Goal: Task Accomplishment & Management: Manage account settings

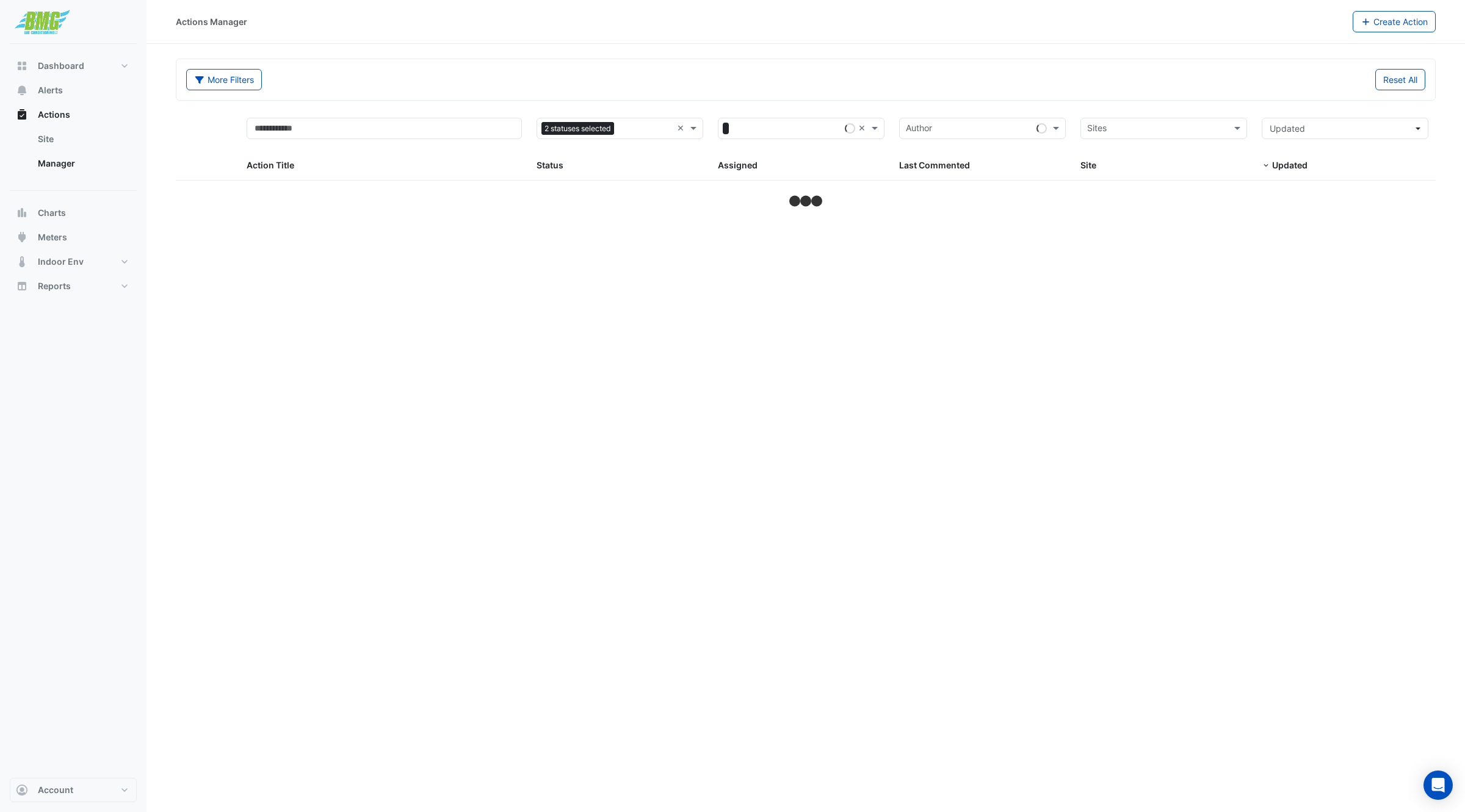
select select "***"
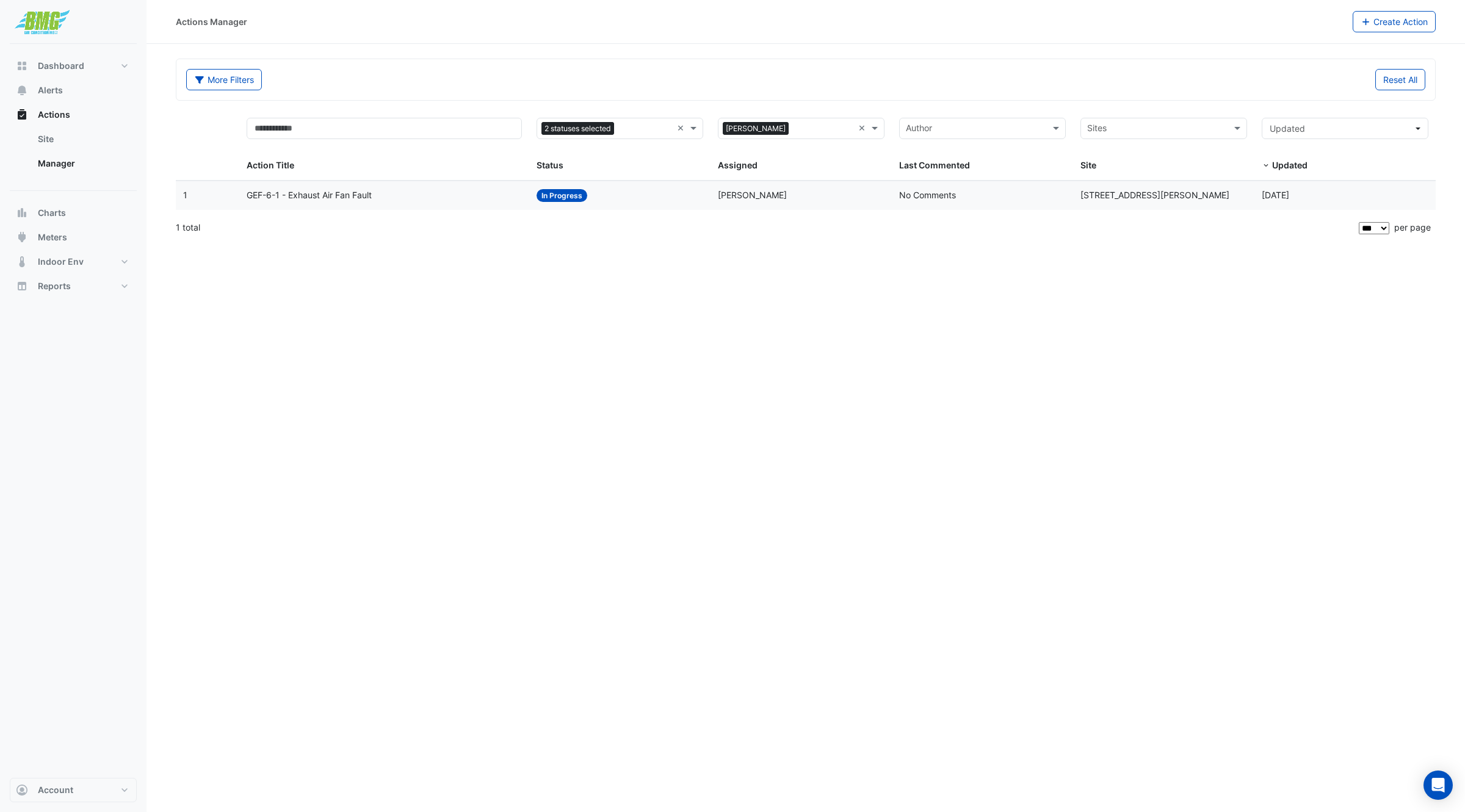
click at [319, 205] on datatable-body-cell "Action Title: GEF-6-1 - Exhaust Air Fan Fault" at bounding box center [384, 195] width 290 height 29
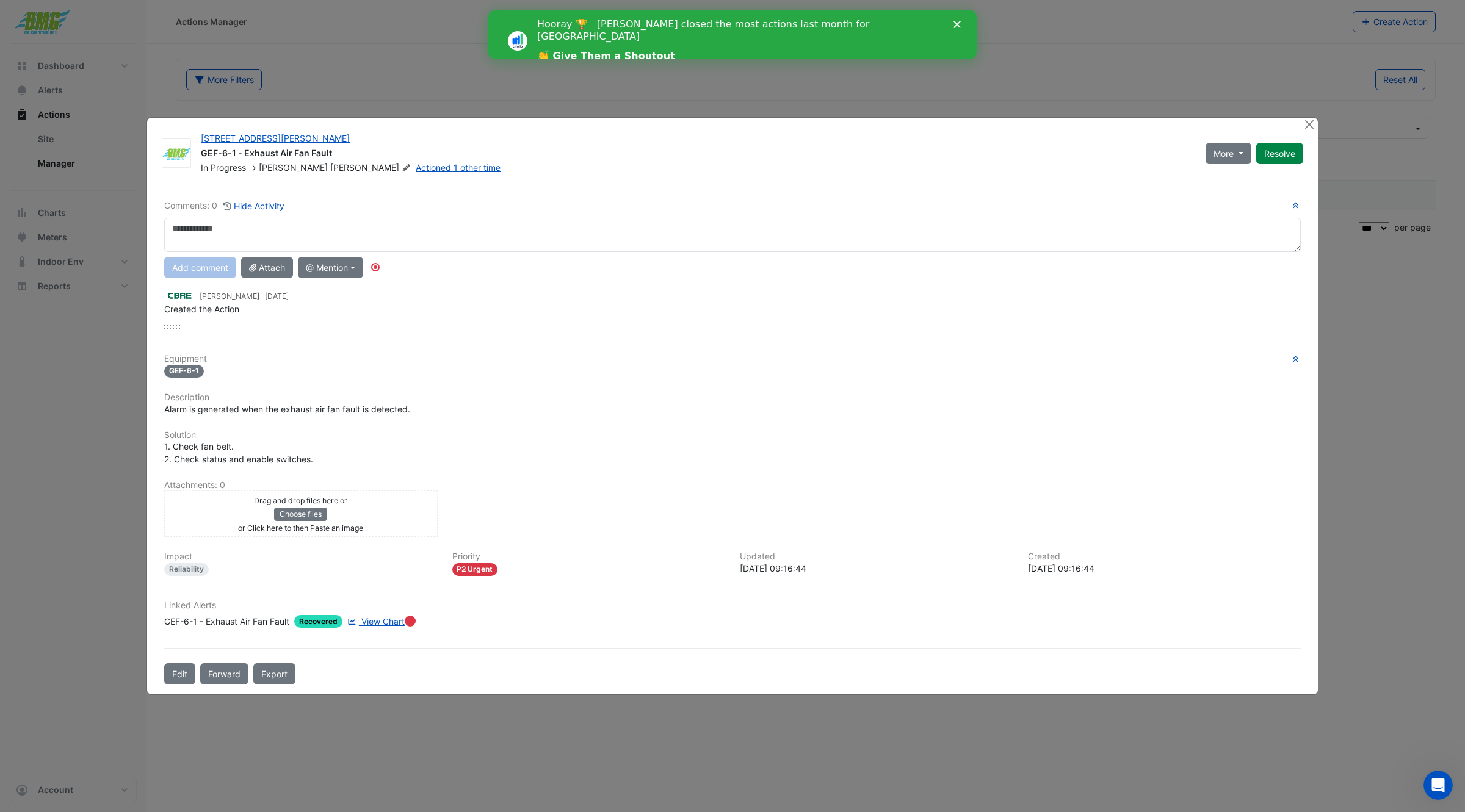
click at [958, 24] on polygon "Close" at bounding box center [957, 24] width 7 height 7
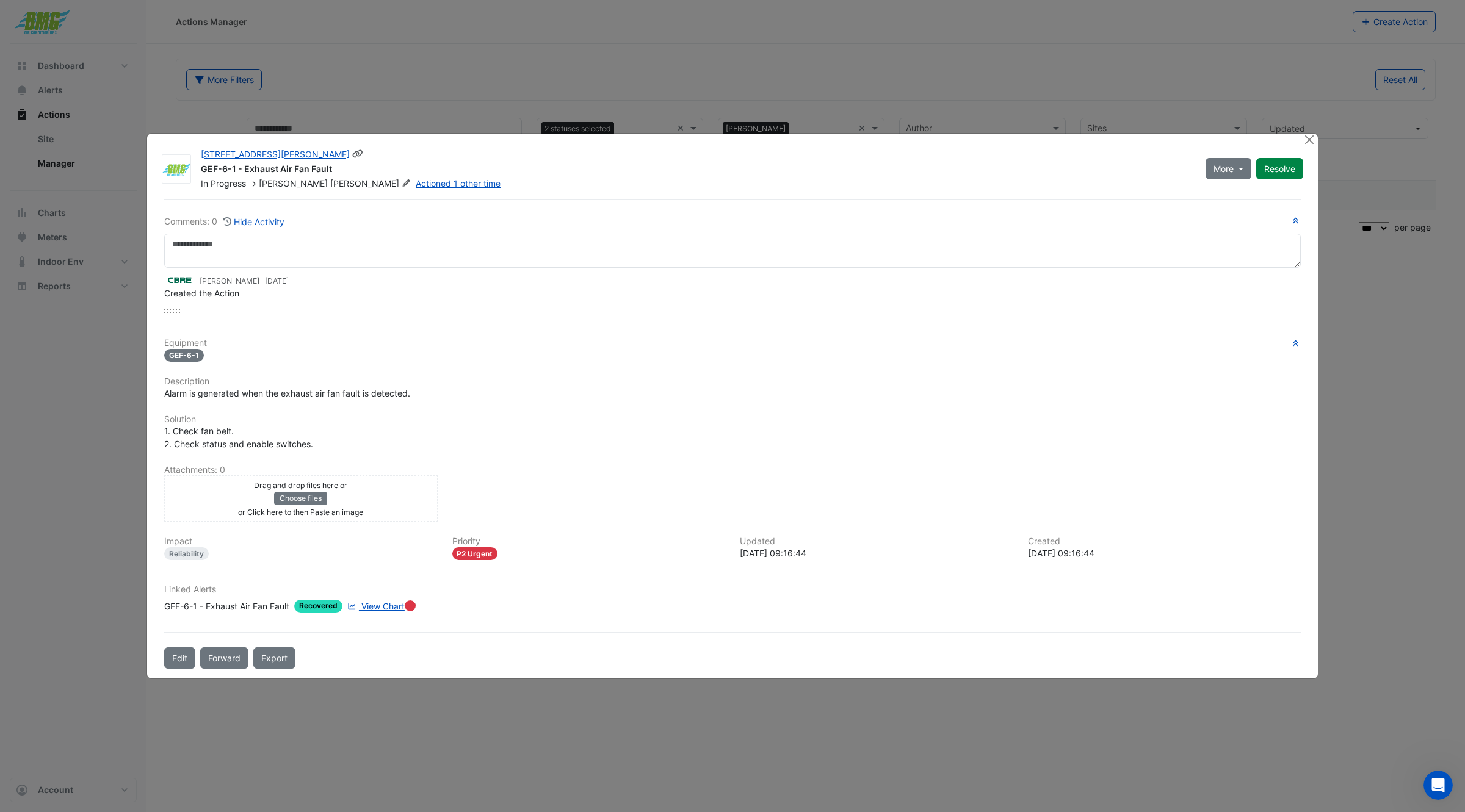
click at [472, 156] on div "[STREET_ADDRESS][PERSON_NAME]" at bounding box center [696, 155] width 991 height 15
drag, startPoint x: 494, startPoint y: 144, endPoint x: 514, endPoint y: 136, distance: 21.5
click at [514, 136] on div "[STREET_ADDRESS][PERSON_NAME] GEF-6-1 - Exhaust Air Fan Fault In Progress -> [P…" at bounding box center [732, 406] width 1171 height 546
drag, startPoint x: 1059, startPoint y: 141, endPoint x: 1030, endPoint y: 131, distance: 30.7
click at [1030, 131] on ngb-modal-window "[STREET_ADDRESS][PERSON_NAME] GEF-6-1 - Exhaust Air Fan Fault In Progress -> [P…" at bounding box center [732, 406] width 1465 height 812
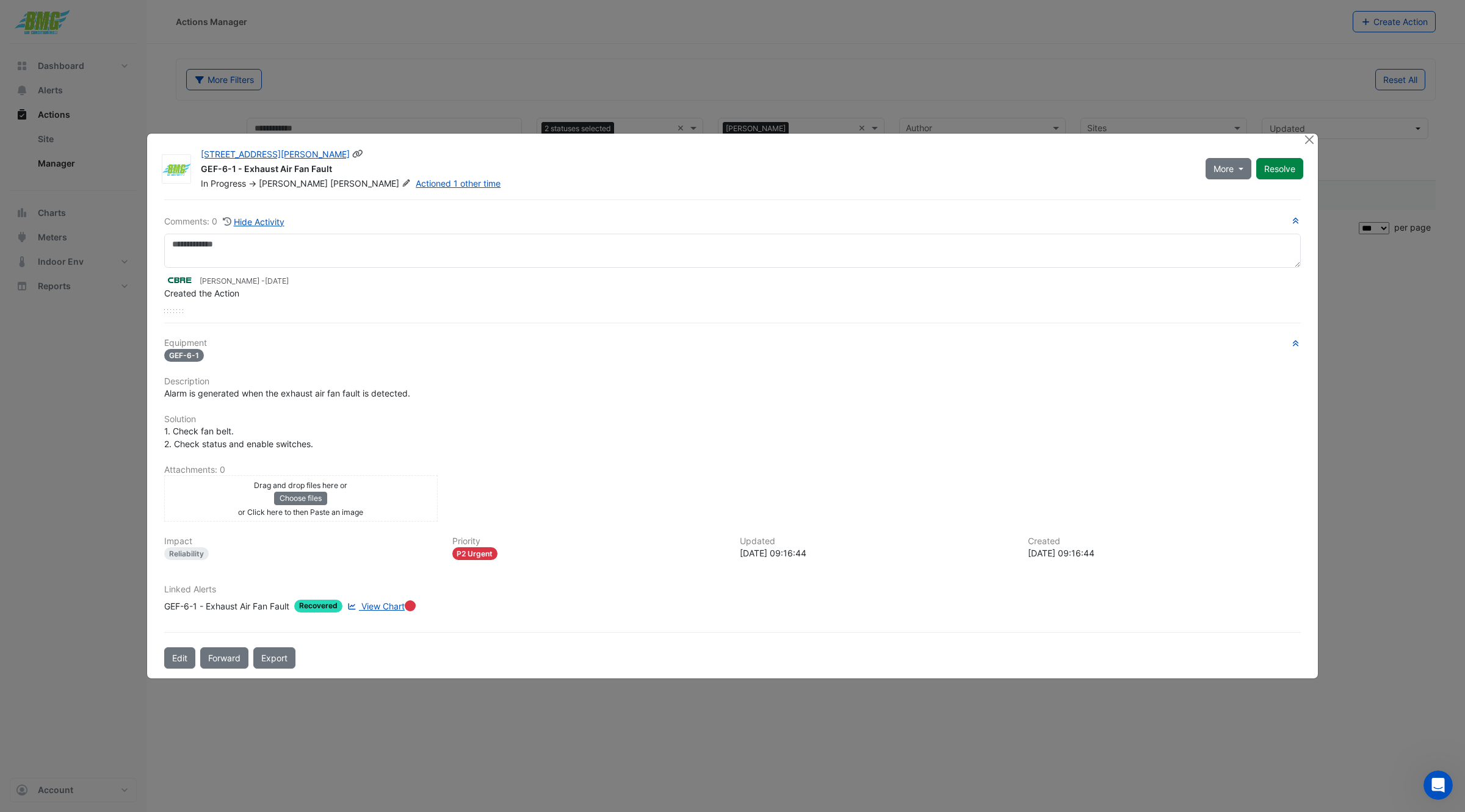
click at [1014, 144] on div "[STREET_ADDRESS][PERSON_NAME] GEF-6-1 - Exhaust Air Fan Fault In Progress -> [P…" at bounding box center [751, 166] width 1117 height 46
drag, startPoint x: 1014, startPoint y: 144, endPoint x: 923, endPoint y: 141, distance: 91.0
click at [923, 141] on div "[STREET_ADDRESS][PERSON_NAME] GEF-6-1 - Exhaust Air Fan Fault In Progress -> [P…" at bounding box center [732, 406] width 1171 height 546
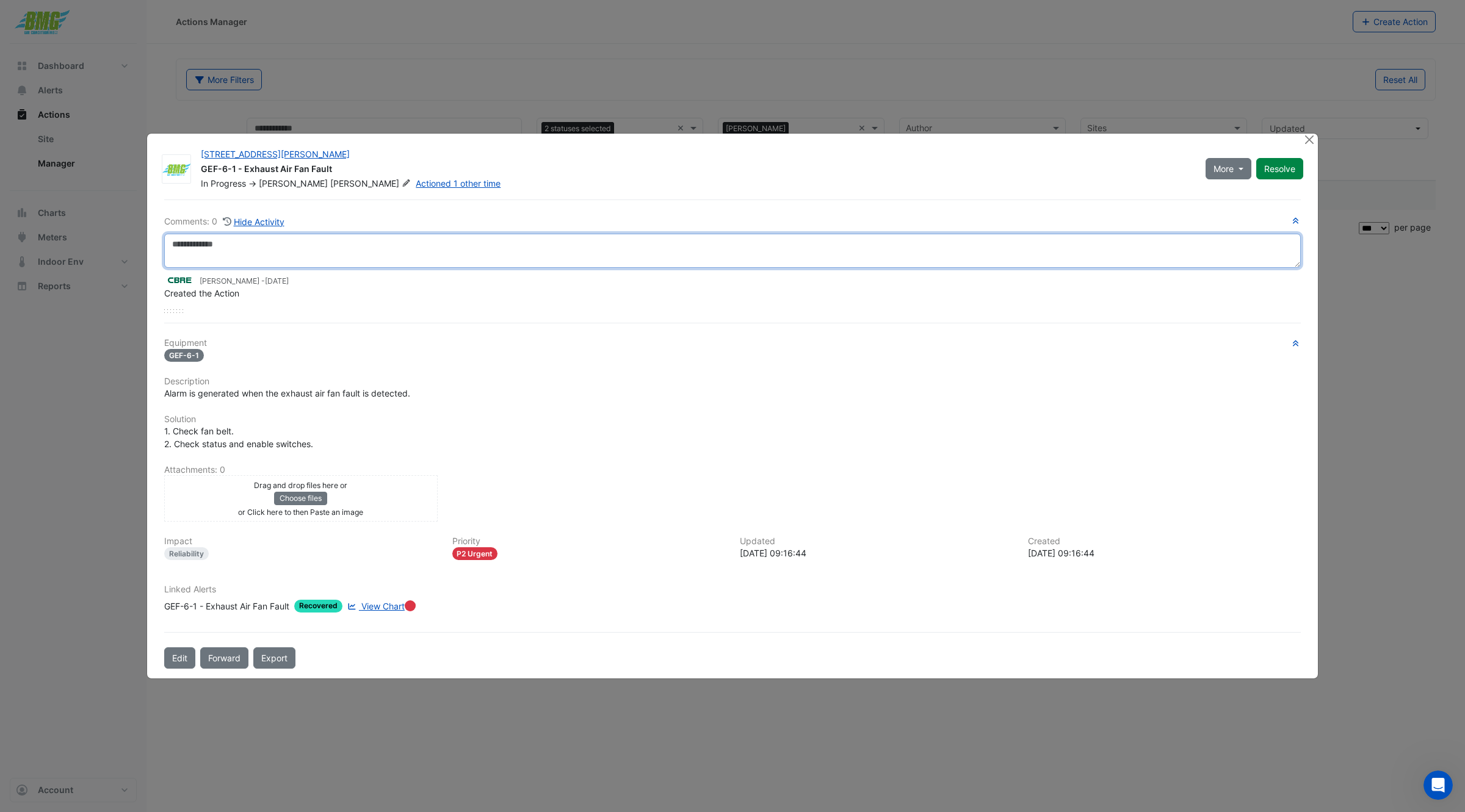
click at [338, 247] on textarea at bounding box center [733, 251] width 1137 height 34
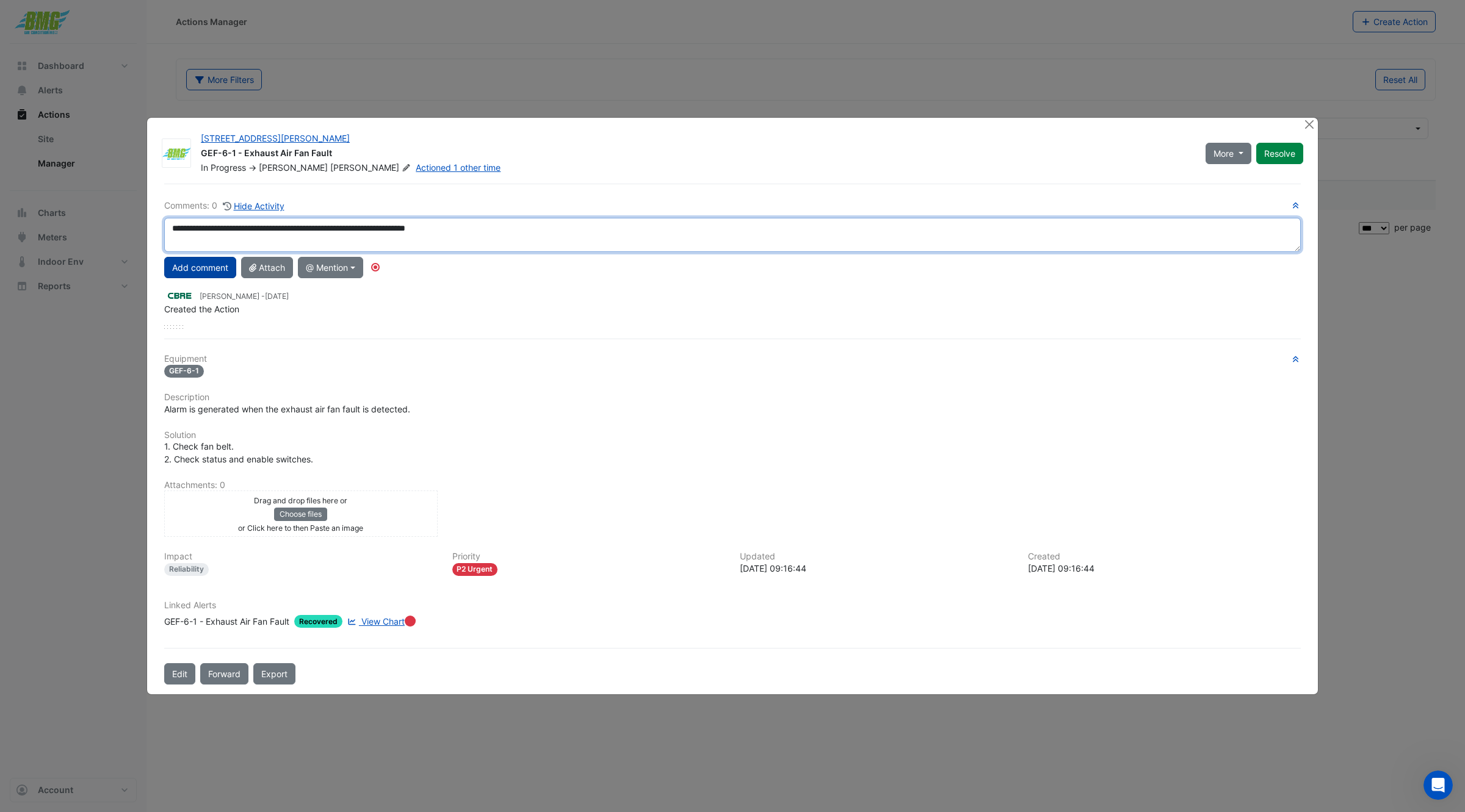
type textarea "**********"
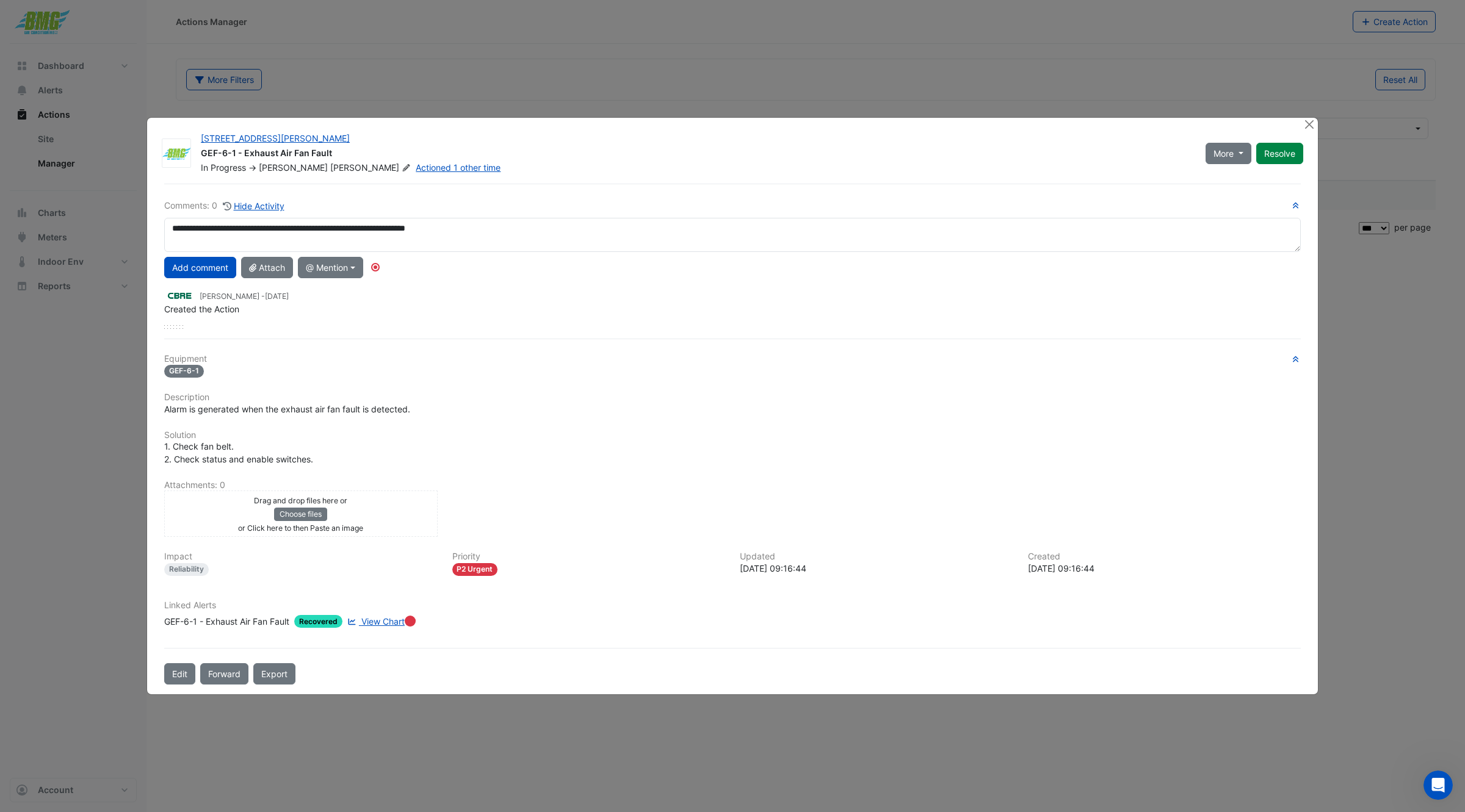
click at [199, 265] on button "Add comment" at bounding box center [200, 267] width 72 height 22
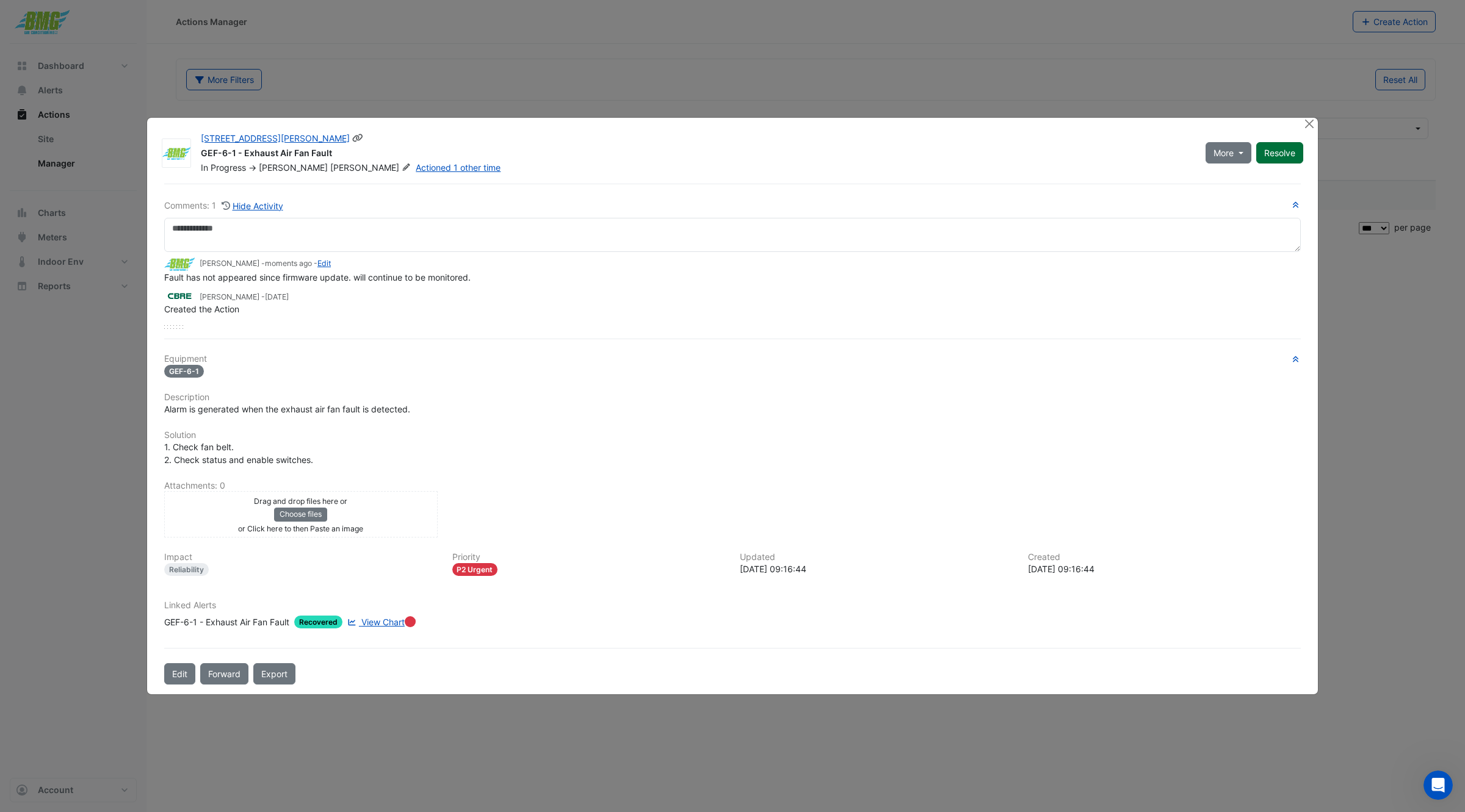
click at [1270, 152] on button "Resolve" at bounding box center [1280, 152] width 47 height 22
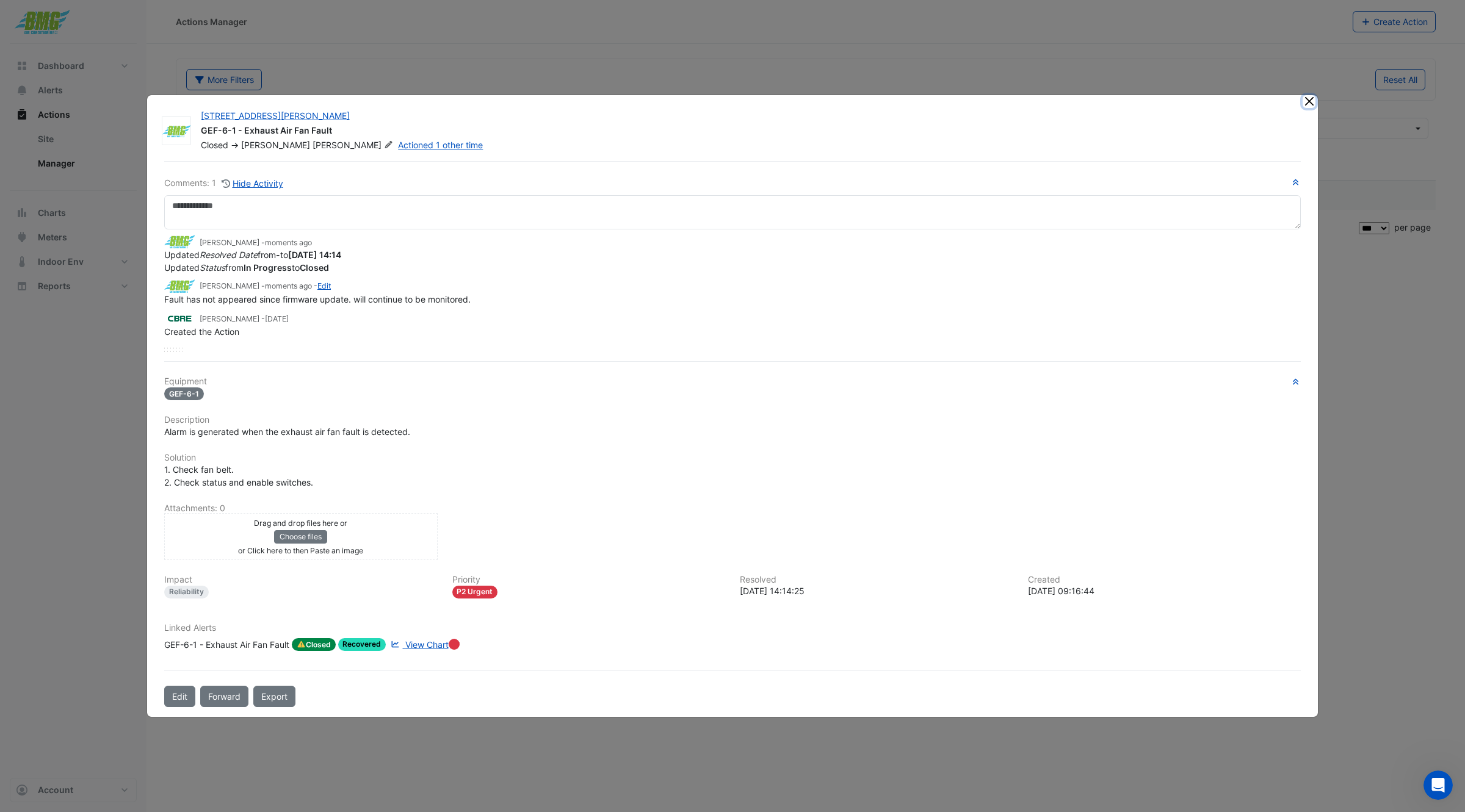
click at [1307, 105] on button "Close" at bounding box center [1309, 101] width 13 height 13
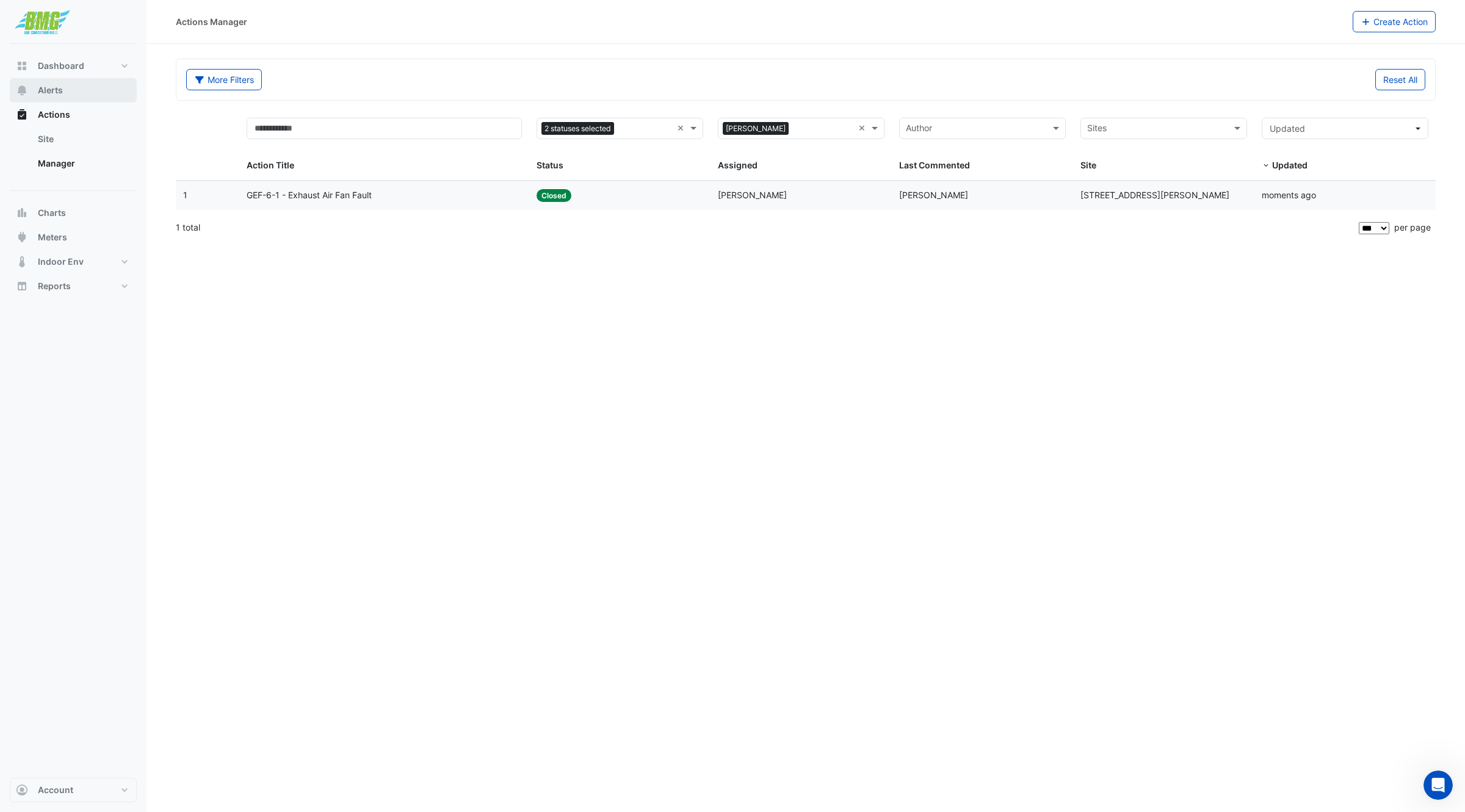
click at [71, 89] on button "Alerts" at bounding box center [73, 91] width 127 height 24
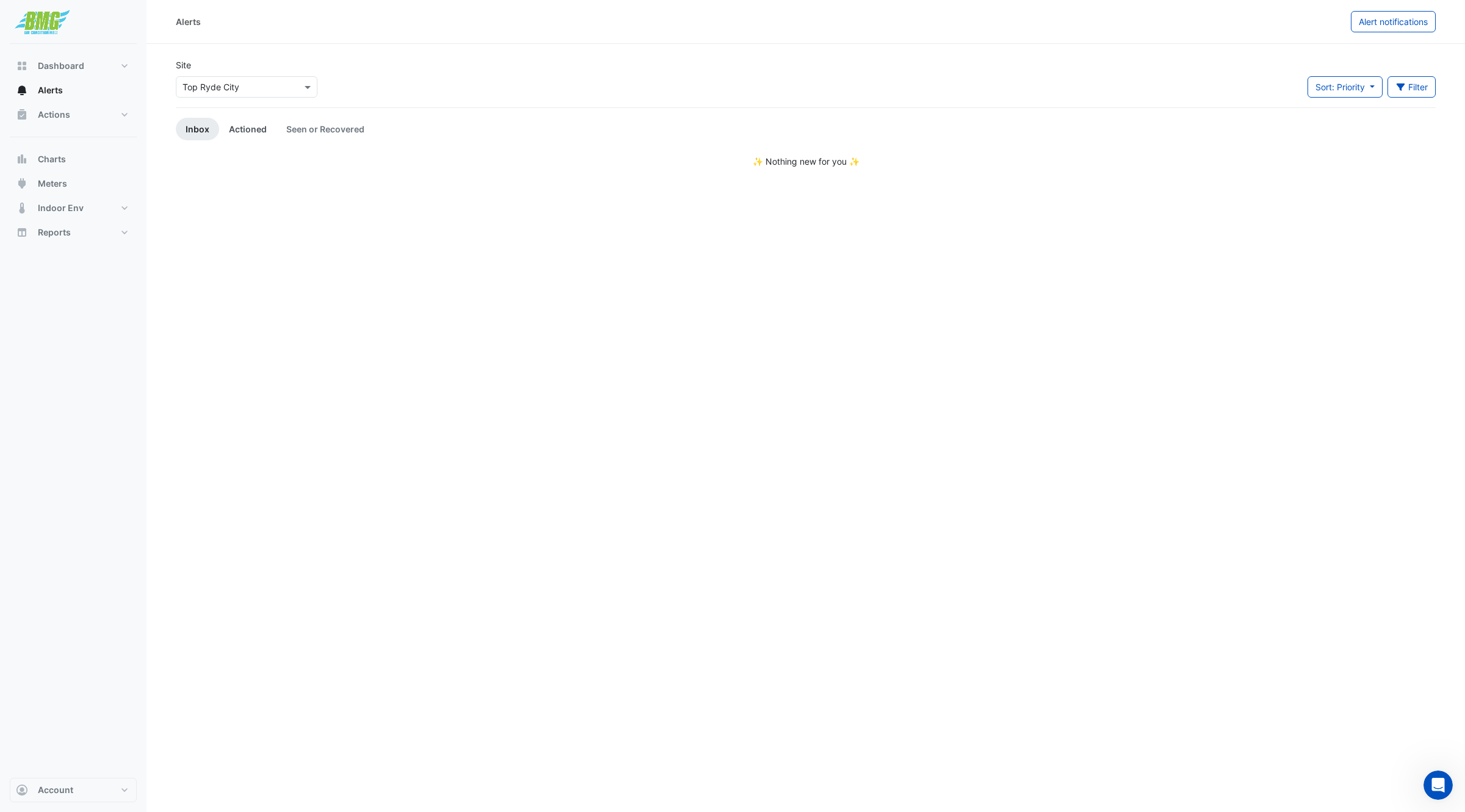
click at [265, 134] on link "Actioned" at bounding box center [248, 129] width 57 height 23
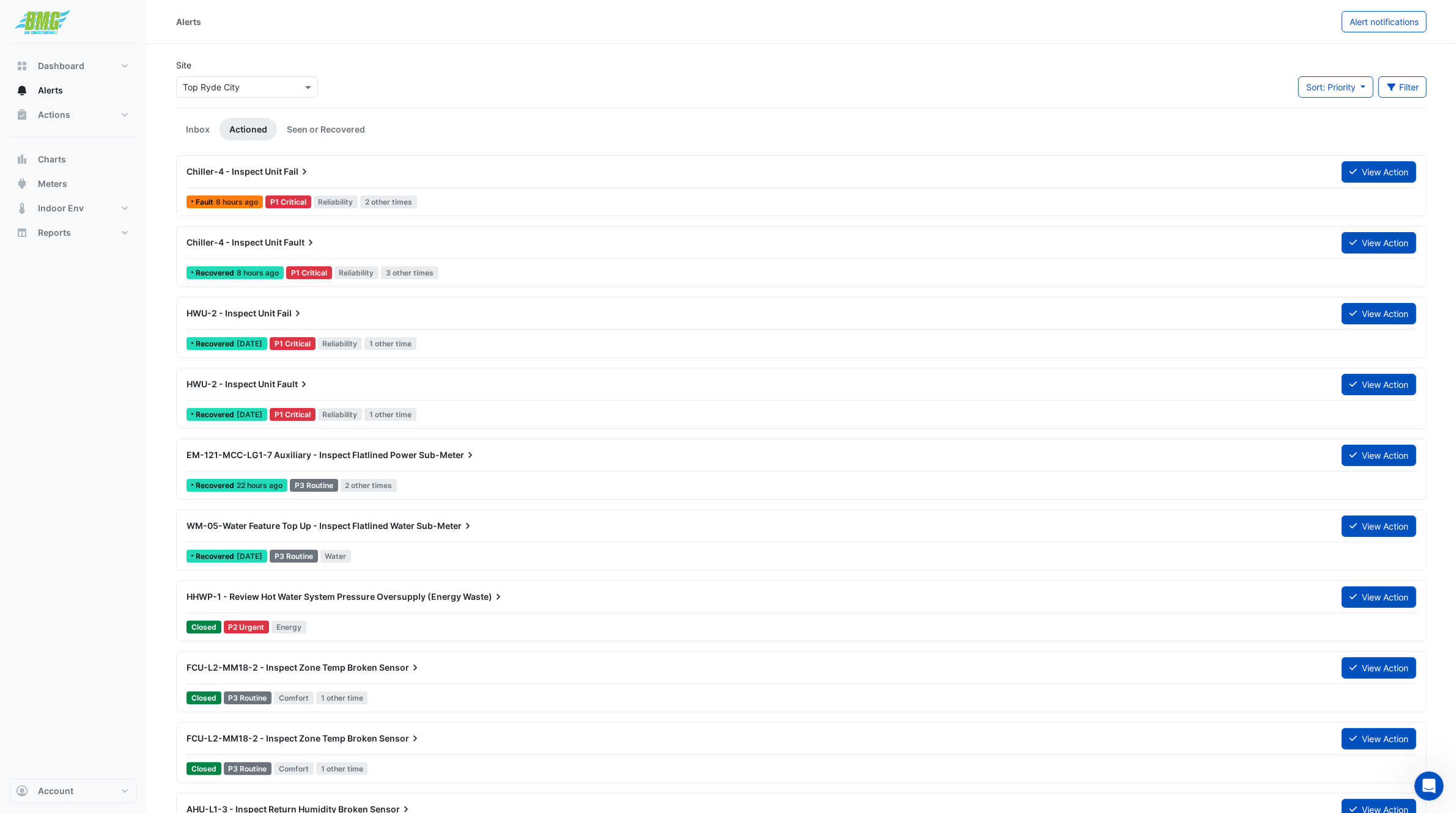
click at [283, 166] on span "Fail" at bounding box center [296, 172] width 27 height 12
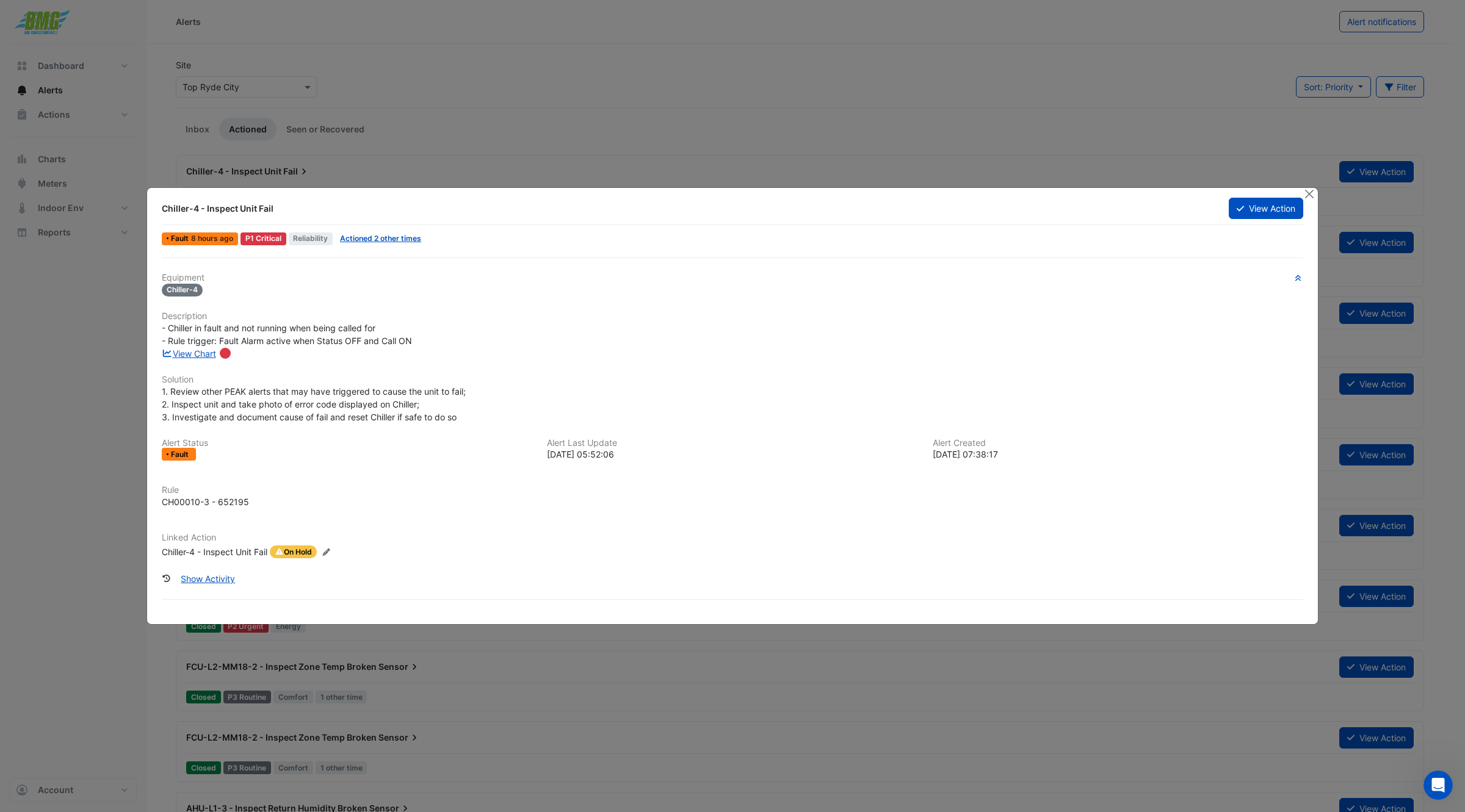
click at [327, 548] on icon "Edit Linked Action" at bounding box center [326, 552] width 10 height 7
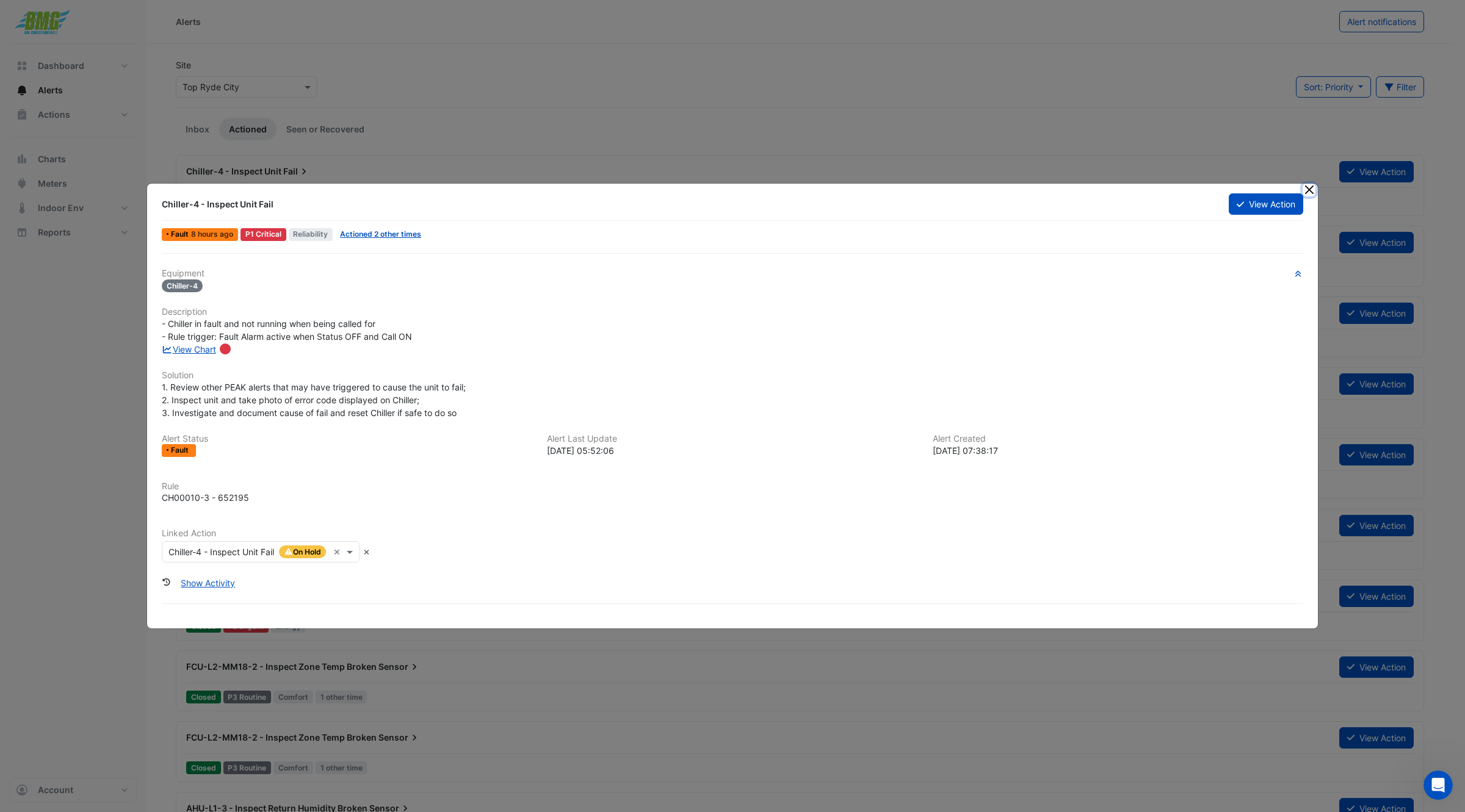
click at [1311, 189] on button "Close" at bounding box center [1309, 190] width 13 height 13
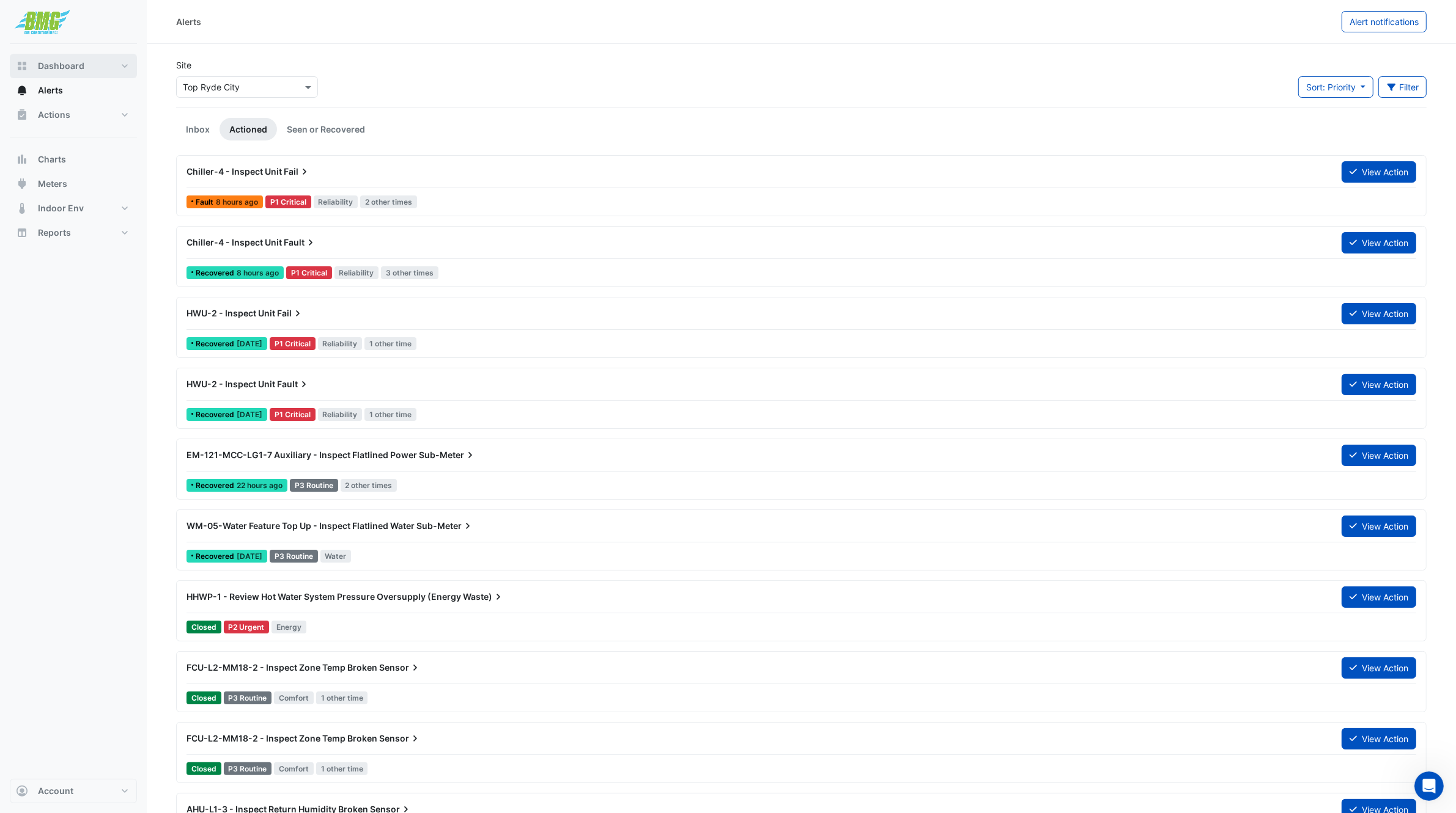
click at [71, 61] on span "Dashboard" at bounding box center [60, 66] width 46 height 12
select select "***"
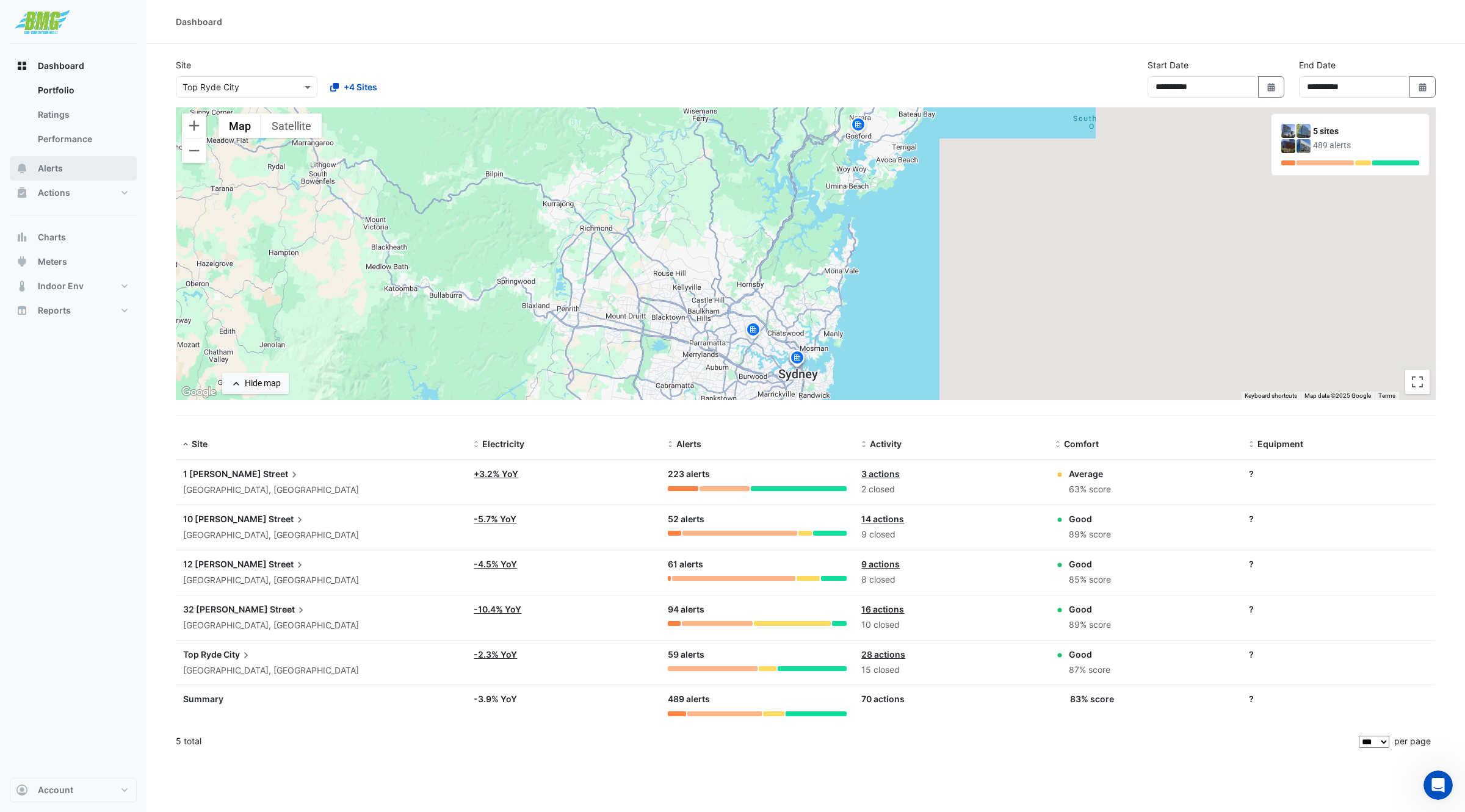
click at [63, 165] on button "Alerts" at bounding box center [73, 169] width 127 height 24
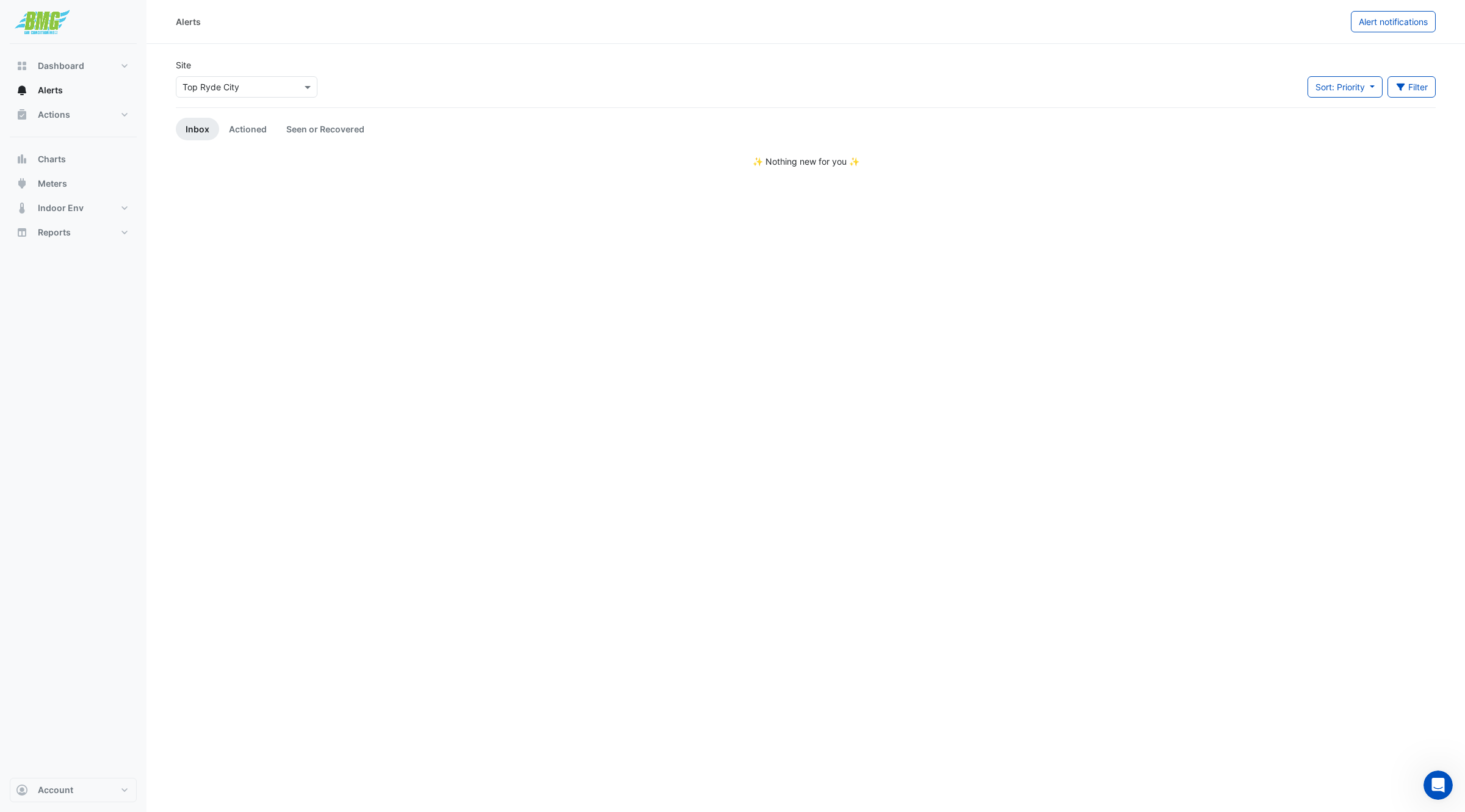
click at [269, 77] on div "Select a Site × [GEOGRAPHIC_DATA]" at bounding box center [246, 87] width 142 height 22
click at [225, 162] on span "[STREET_ADDRESS][PERSON_NAME]" at bounding box center [260, 166] width 149 height 10
click at [308, 89] on span at bounding box center [309, 87] width 16 height 13
click at [228, 161] on span "[STREET_ADDRESS][PERSON_NAME]" at bounding box center [260, 166] width 149 height 10
click at [239, 132] on link "Actioned" at bounding box center [248, 129] width 57 height 23
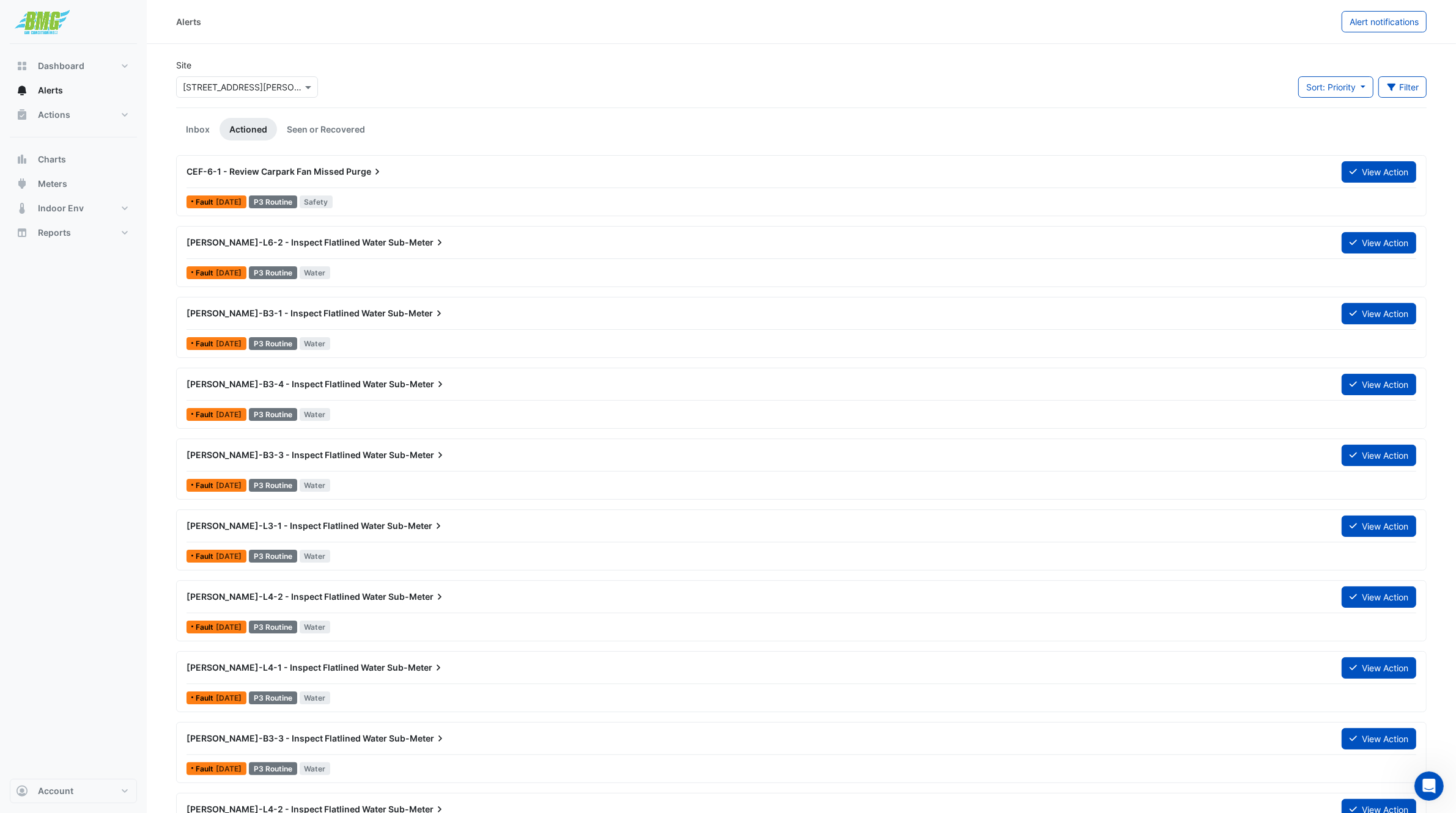
click at [479, 166] on div "CEF-6-1 - Review Carpark Fan Missed Purge" at bounding box center [757, 172] width 1140 height 12
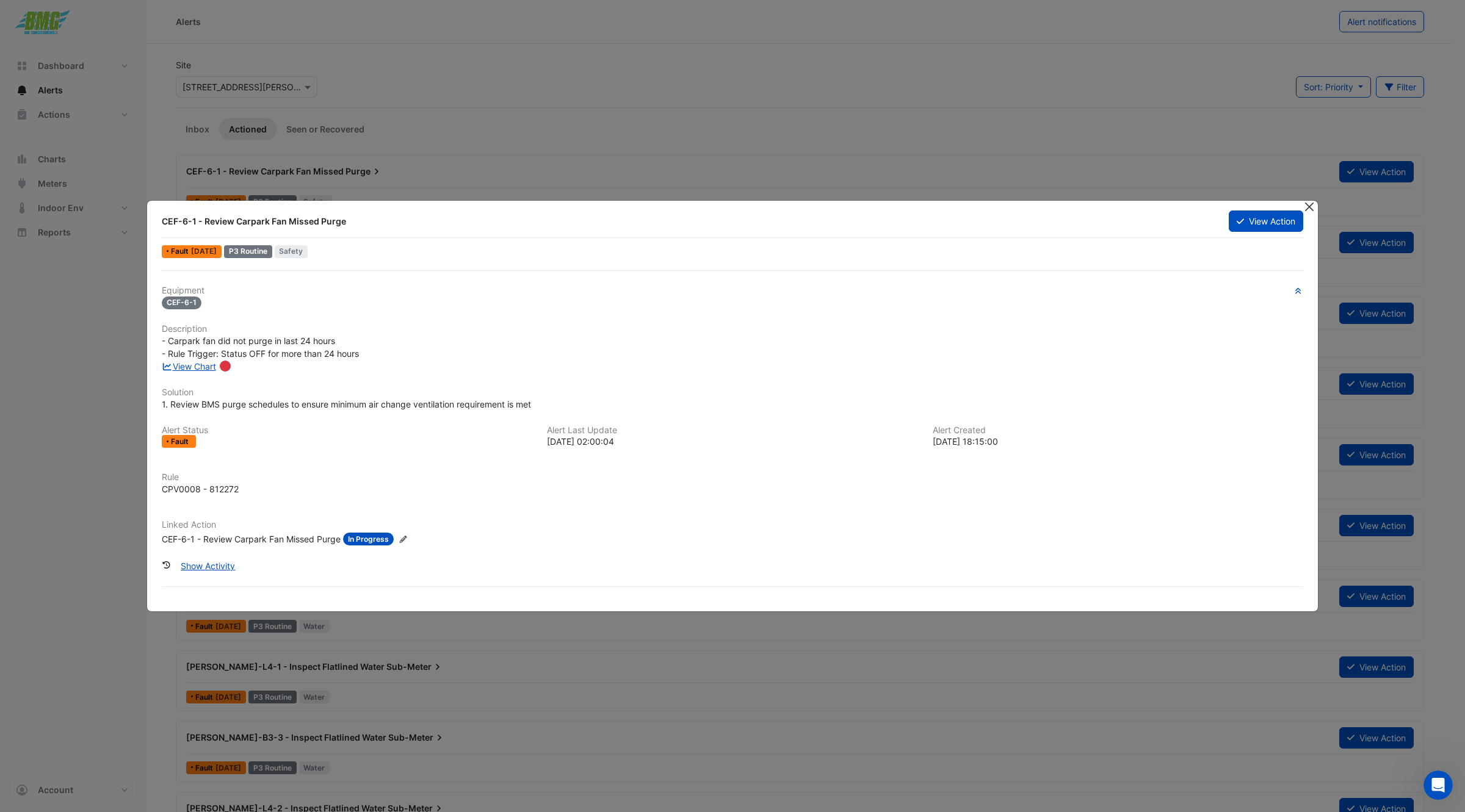
click at [1307, 206] on button "Close" at bounding box center [1309, 207] width 13 height 13
